Goal: Obtain resource: Download file/media

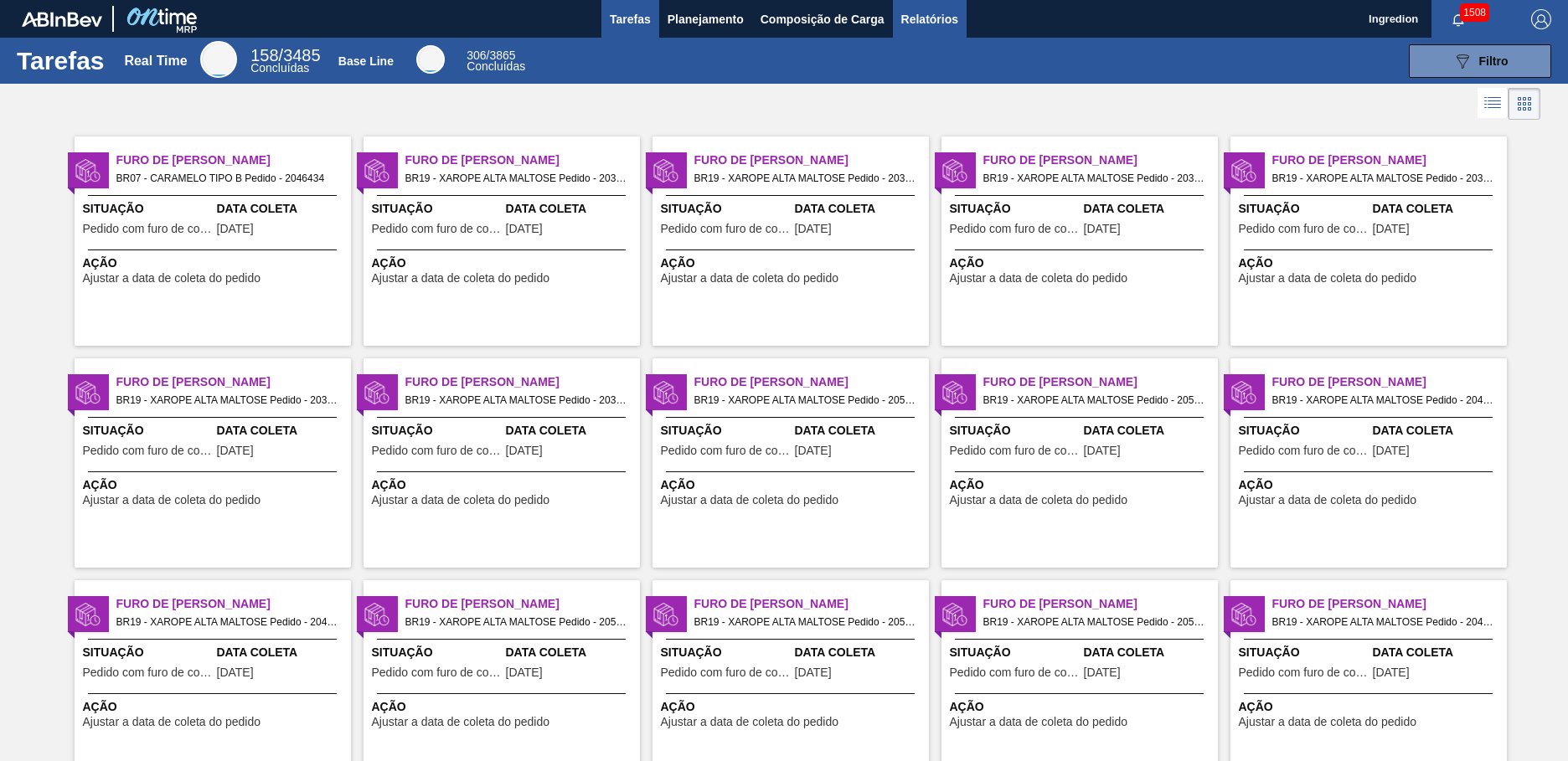
click at [928, 19] on span "Relatórios" at bounding box center [929, 20] width 57 height 20
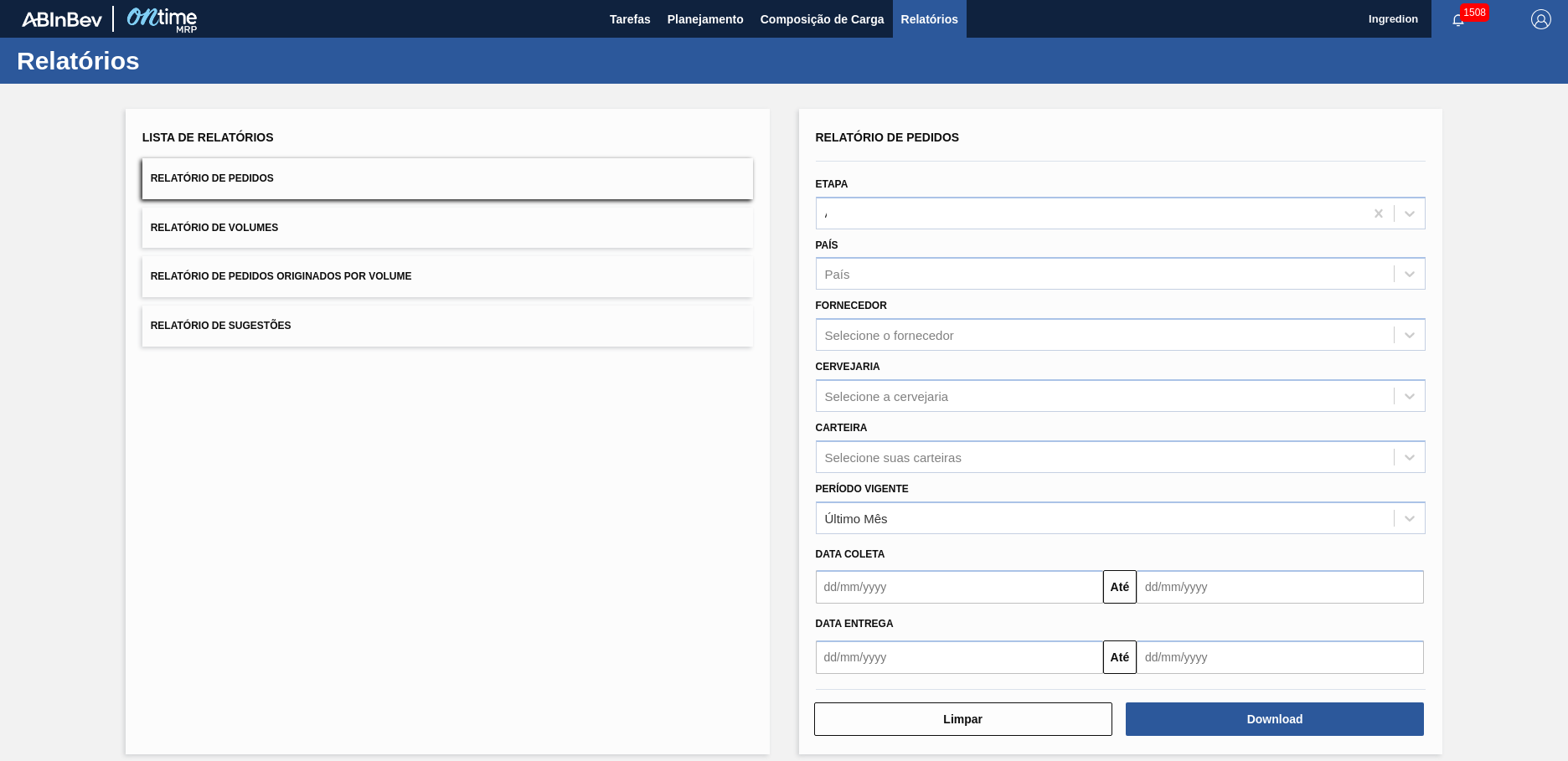
type input "Aguardando Faturamento"
type input "Xarope"
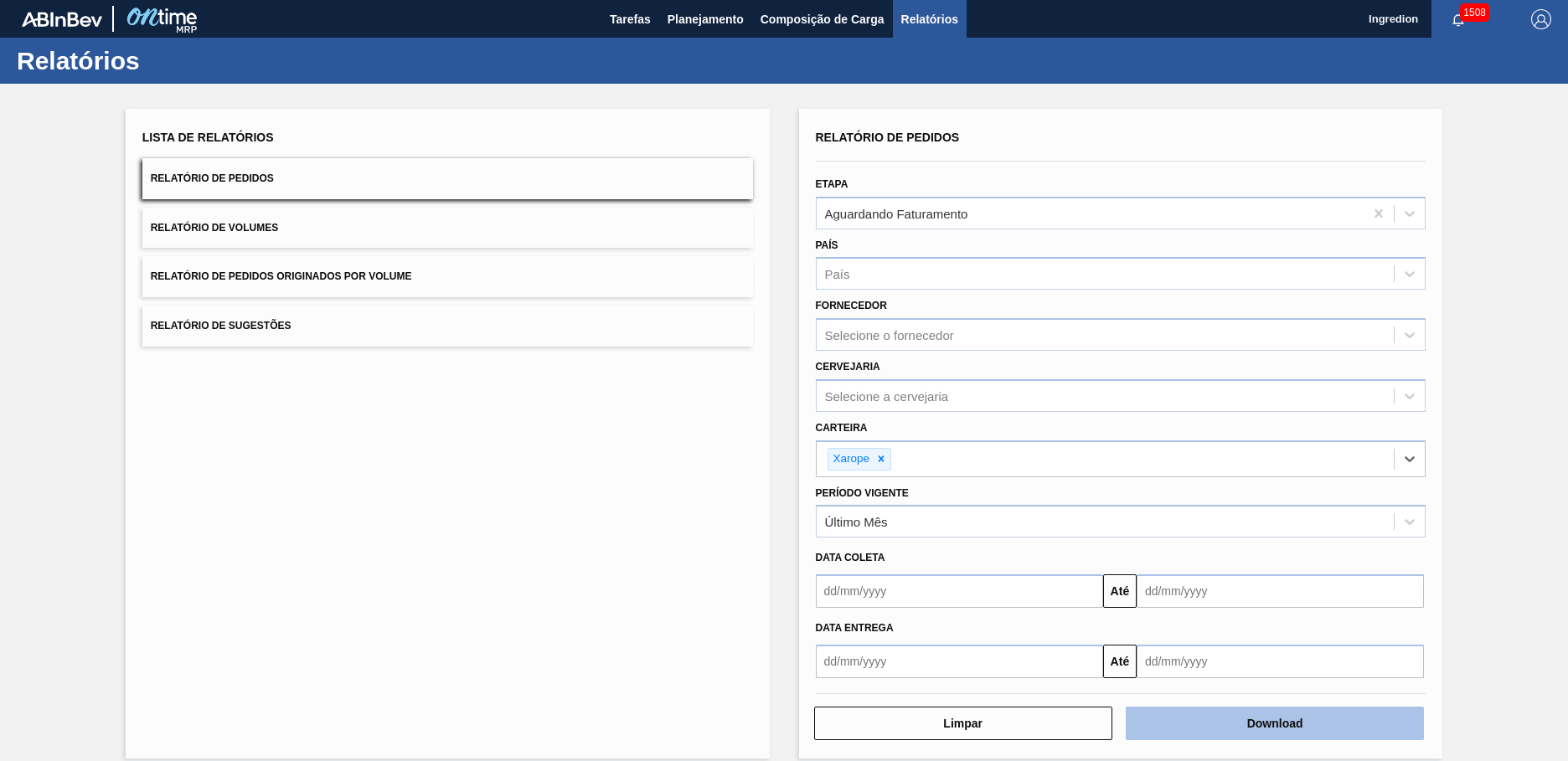
click at [1272, 723] on button "Download" at bounding box center [1274, 723] width 298 height 33
